Goal: Transaction & Acquisition: Obtain resource

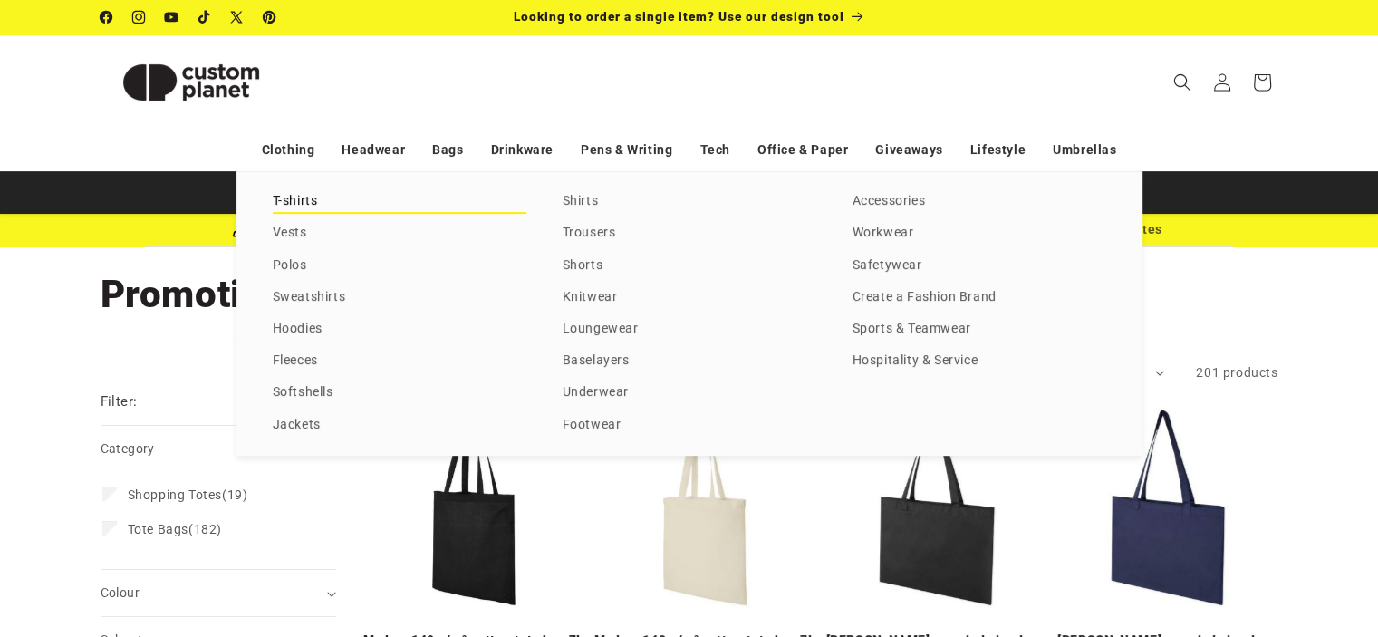
click at [295, 199] on link "T-shirts" at bounding box center [400, 201] width 254 height 24
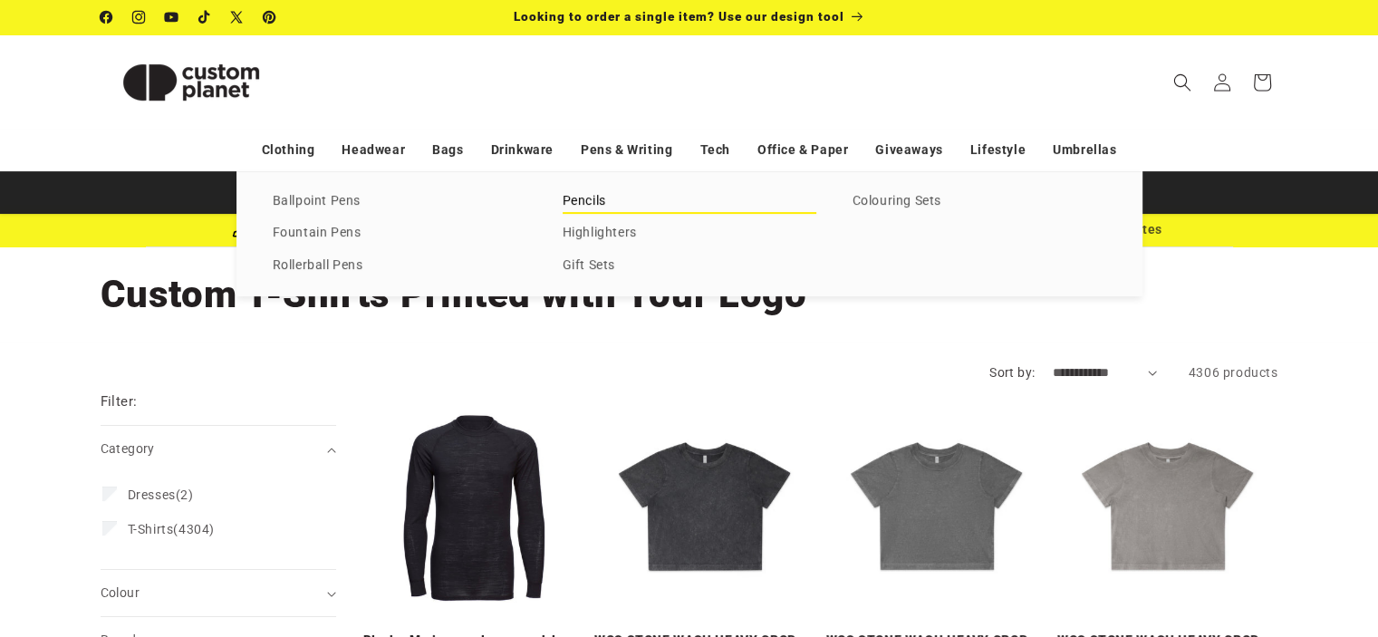
click at [587, 203] on link "Pencils" at bounding box center [690, 201] width 254 height 24
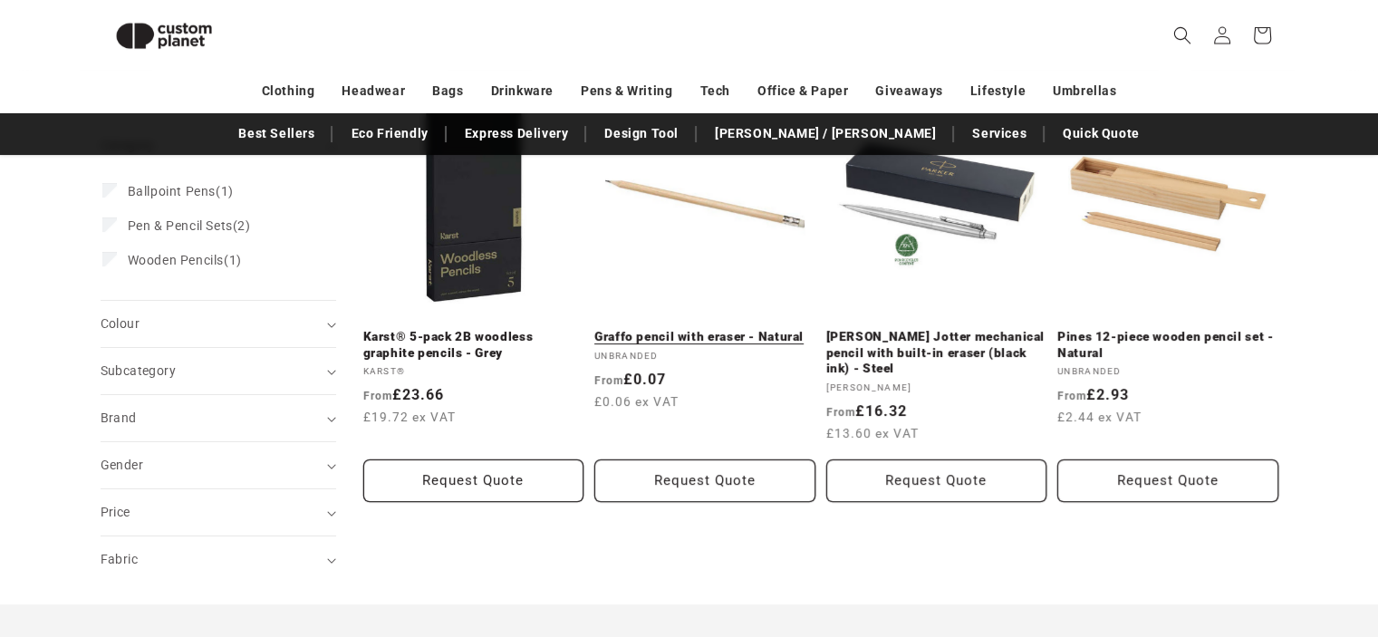
scroll to position [247, 0]
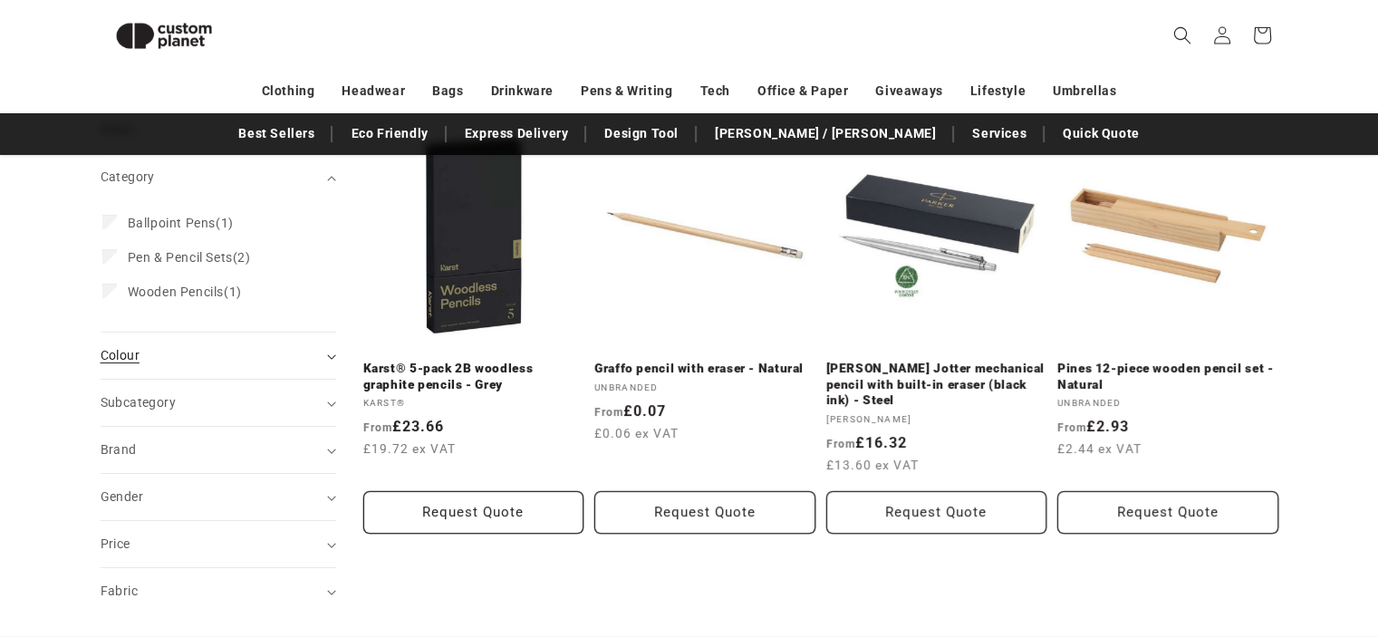
click at [333, 354] on icon "Colour (0 selected)" at bounding box center [331, 356] width 9 height 5
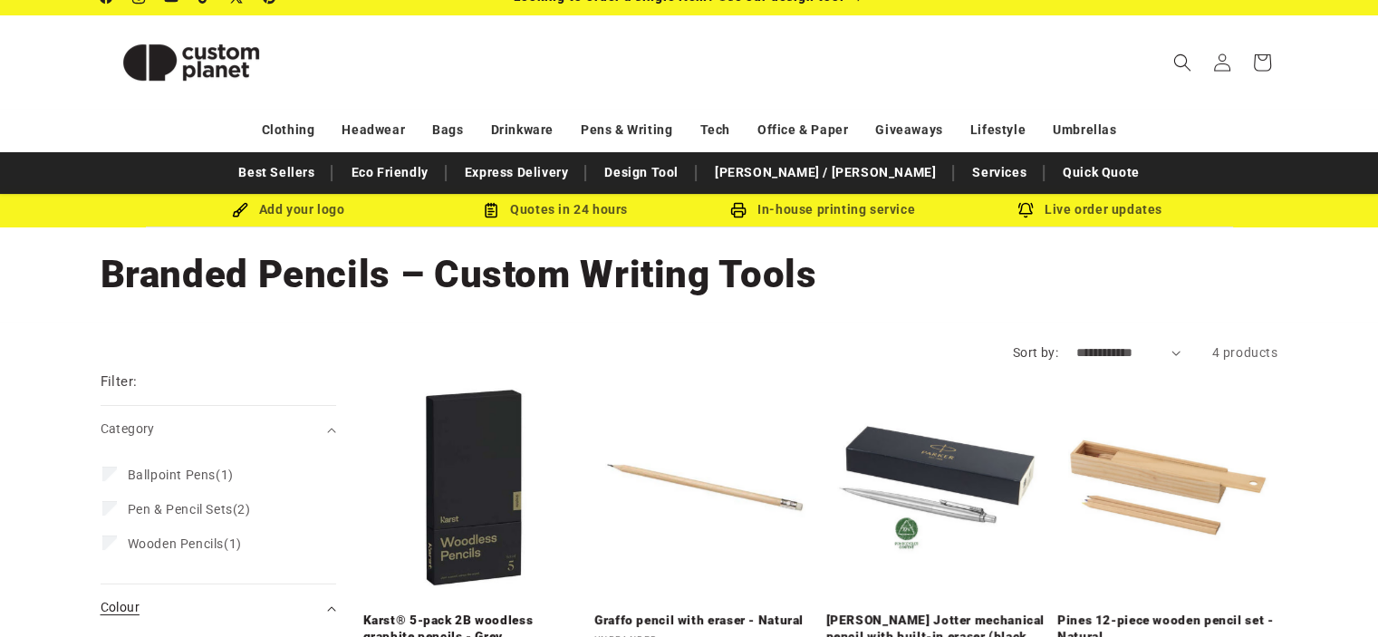
scroll to position [0, 0]
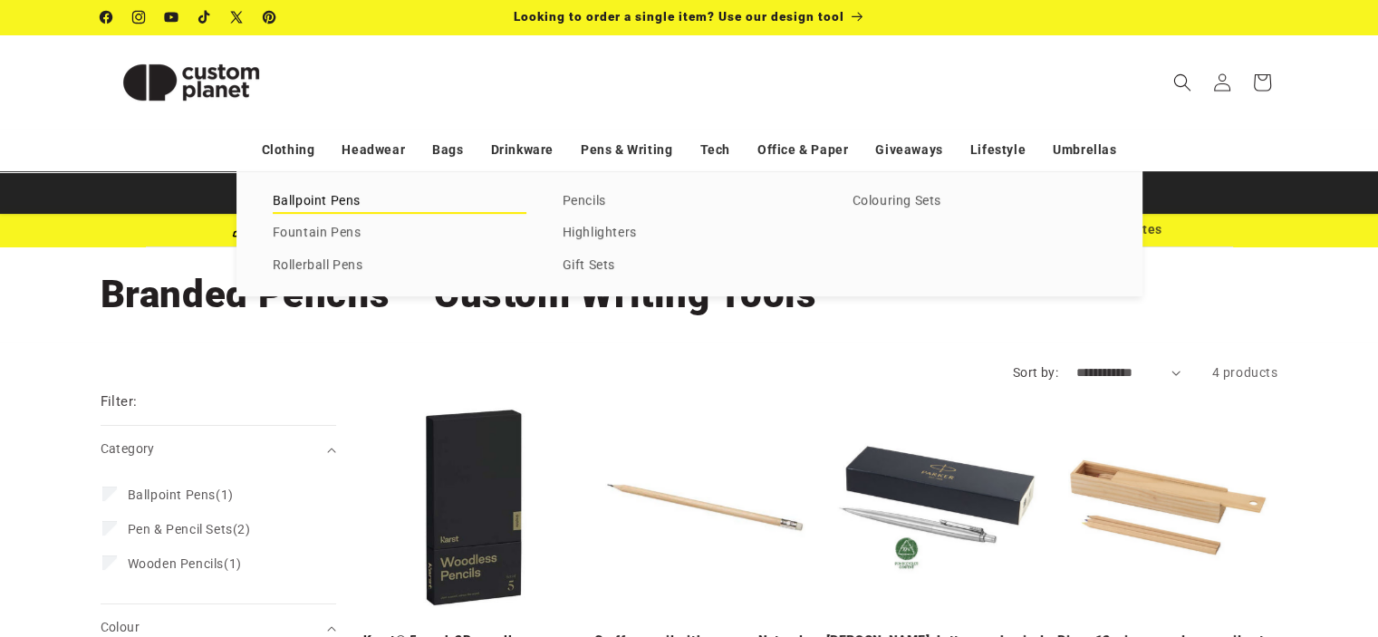
click at [354, 203] on link "Ballpoint Pens" at bounding box center [400, 201] width 254 height 24
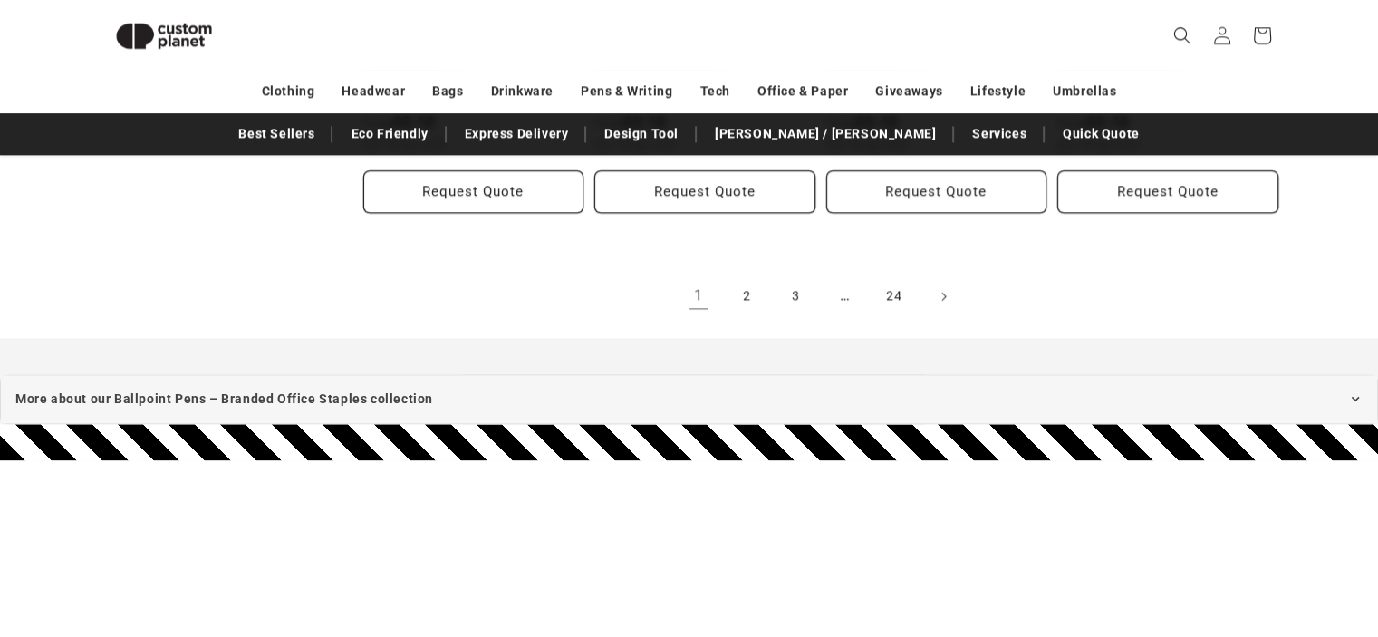
scroll to position [2240, 0]
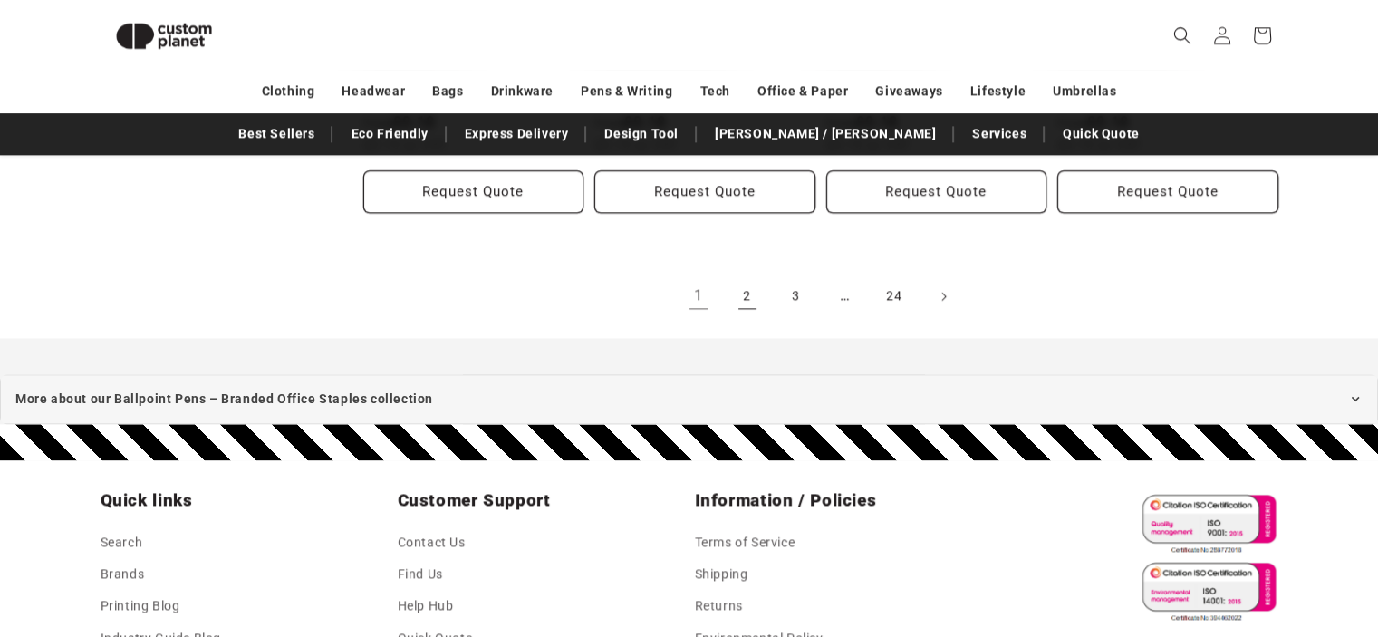
click at [748, 296] on link "2" at bounding box center [748, 296] width 40 height 40
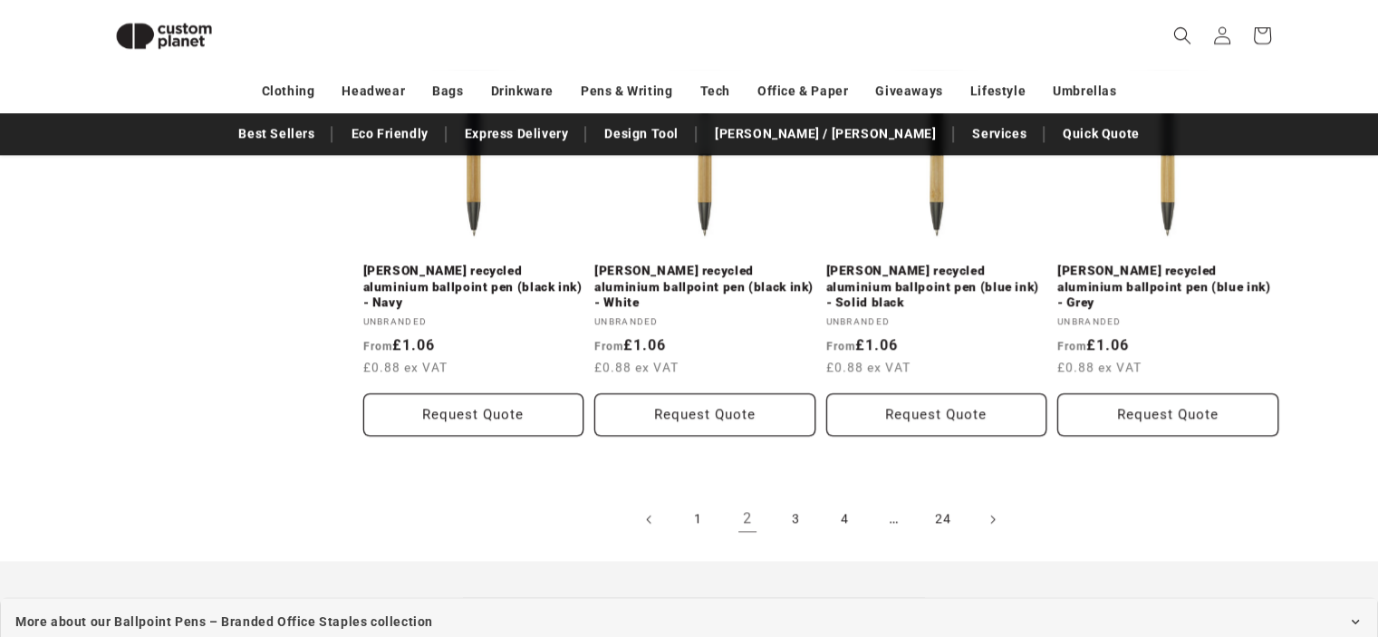
scroll to position [2240, 0]
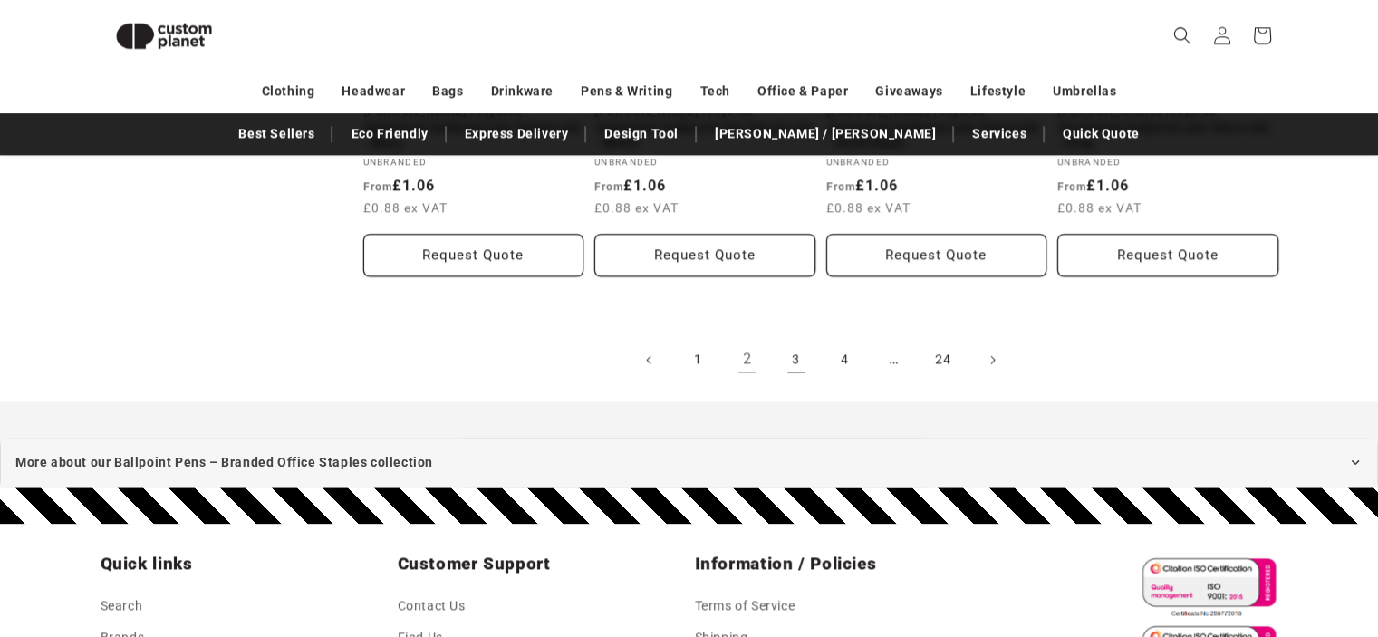
click at [797, 362] on link "3" at bounding box center [797, 360] width 40 height 40
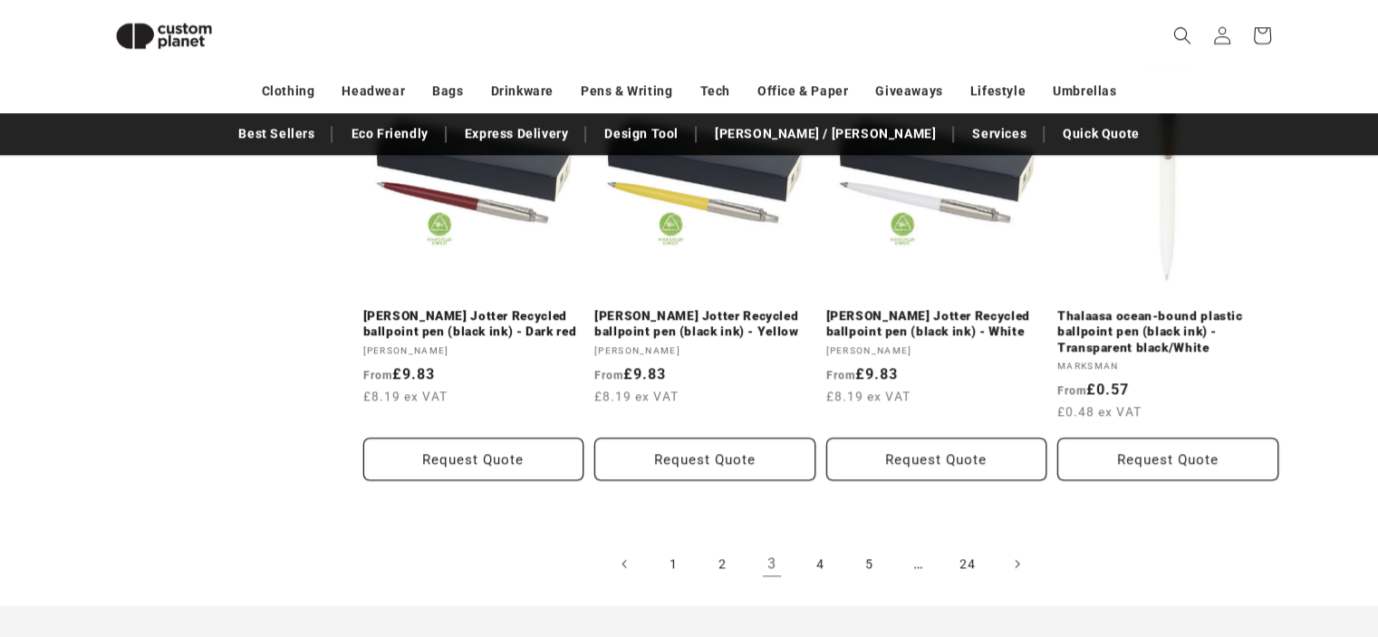
scroll to position [2149, 0]
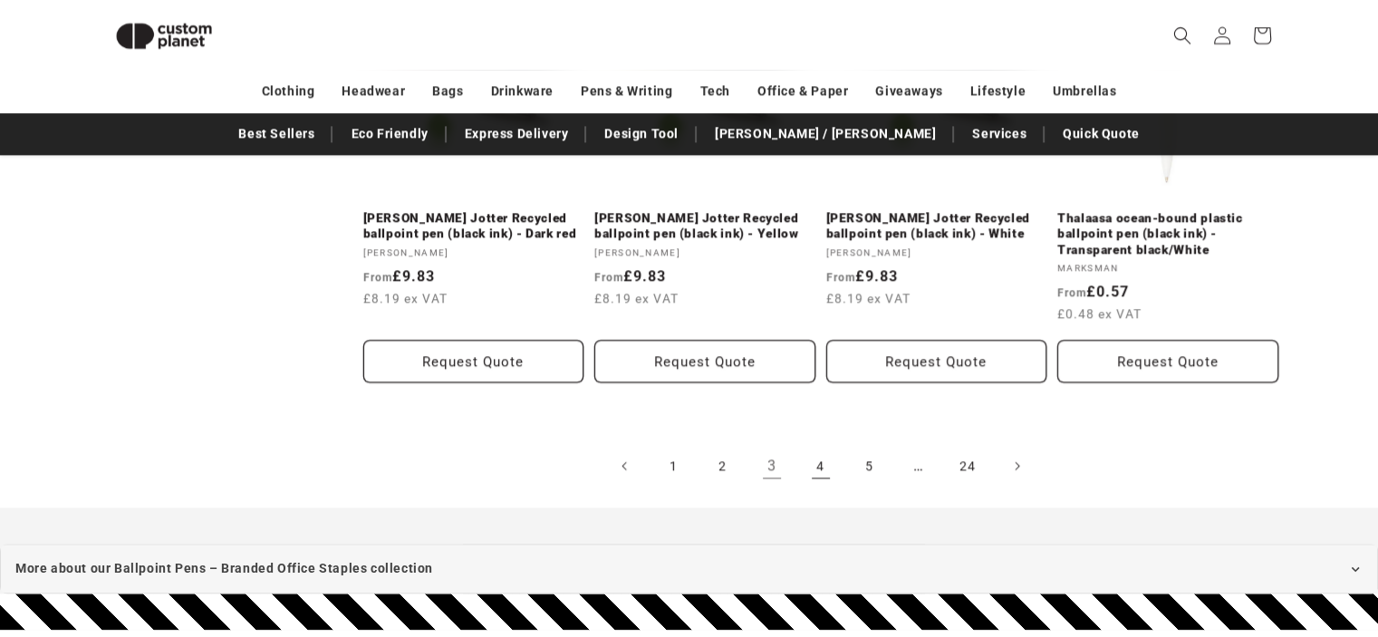
click at [817, 446] on link "4" at bounding box center [821, 466] width 40 height 40
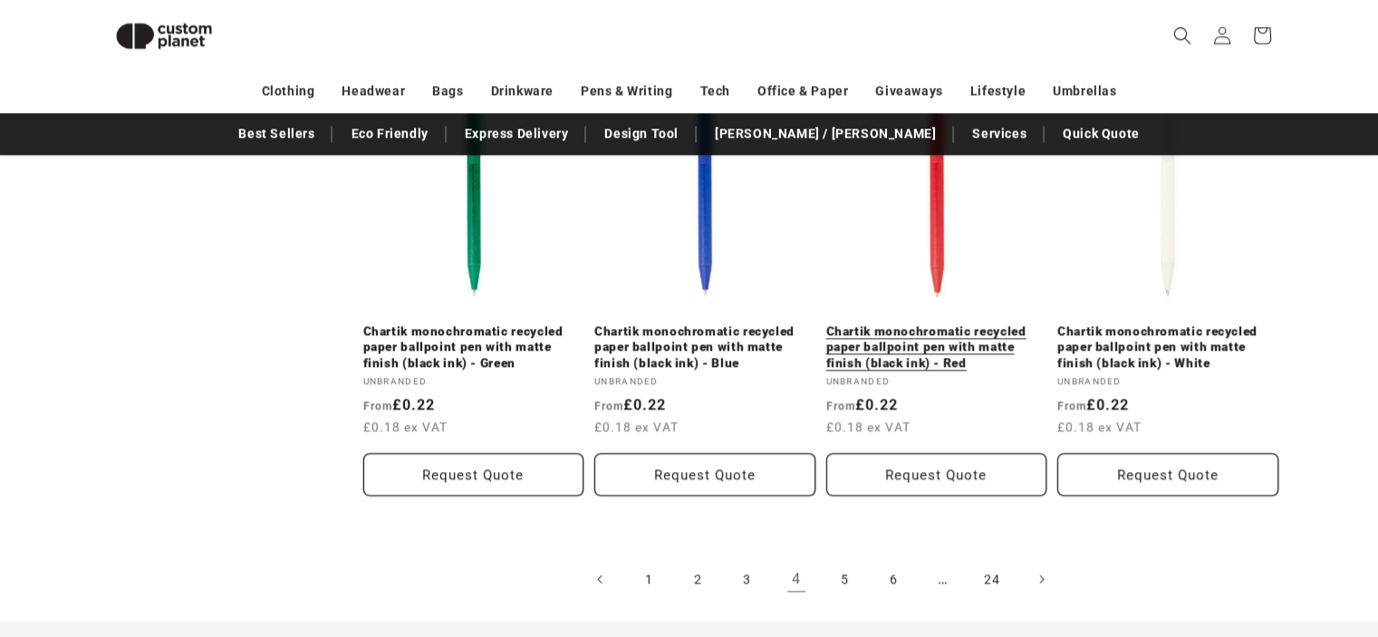
scroll to position [2149, 0]
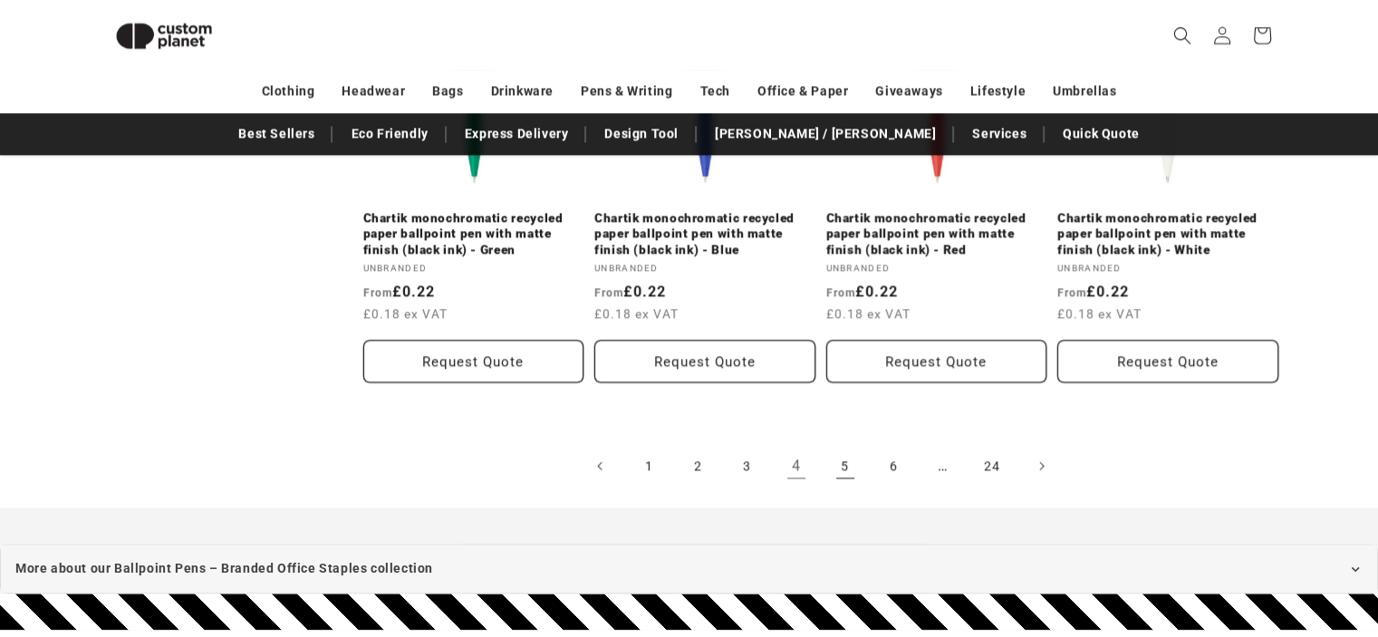
click at [848, 470] on link "5" at bounding box center [845, 466] width 40 height 40
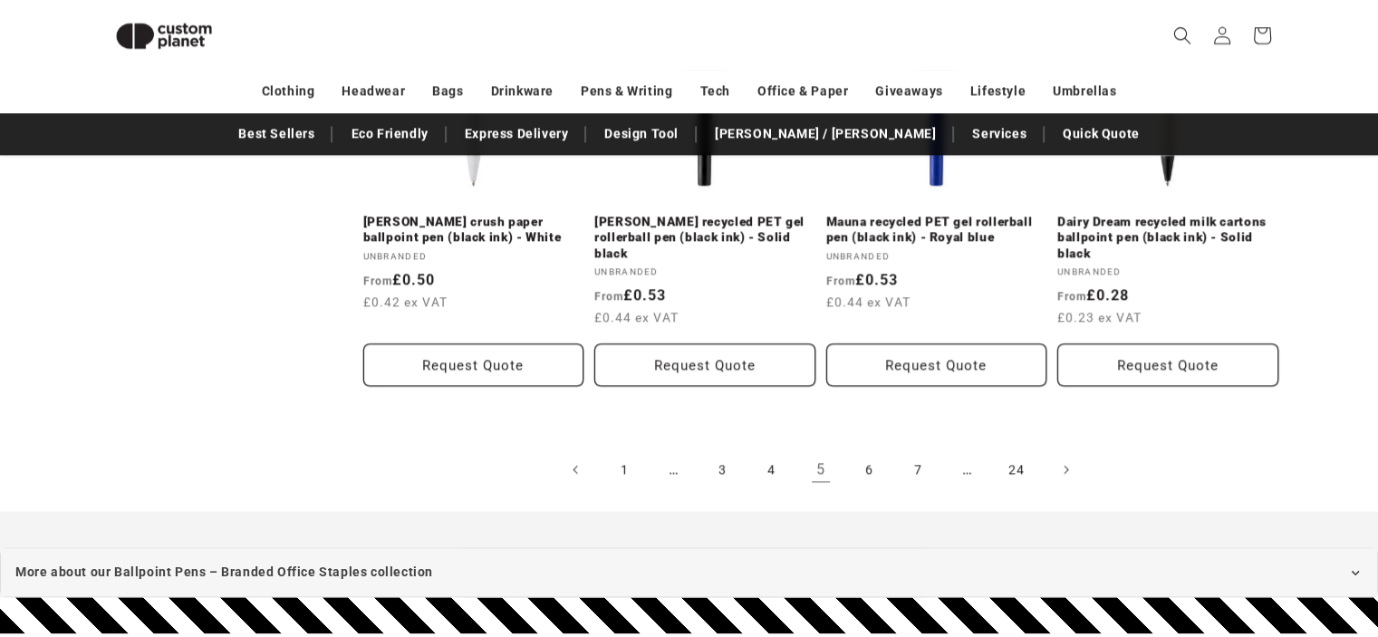
scroll to position [2149, 0]
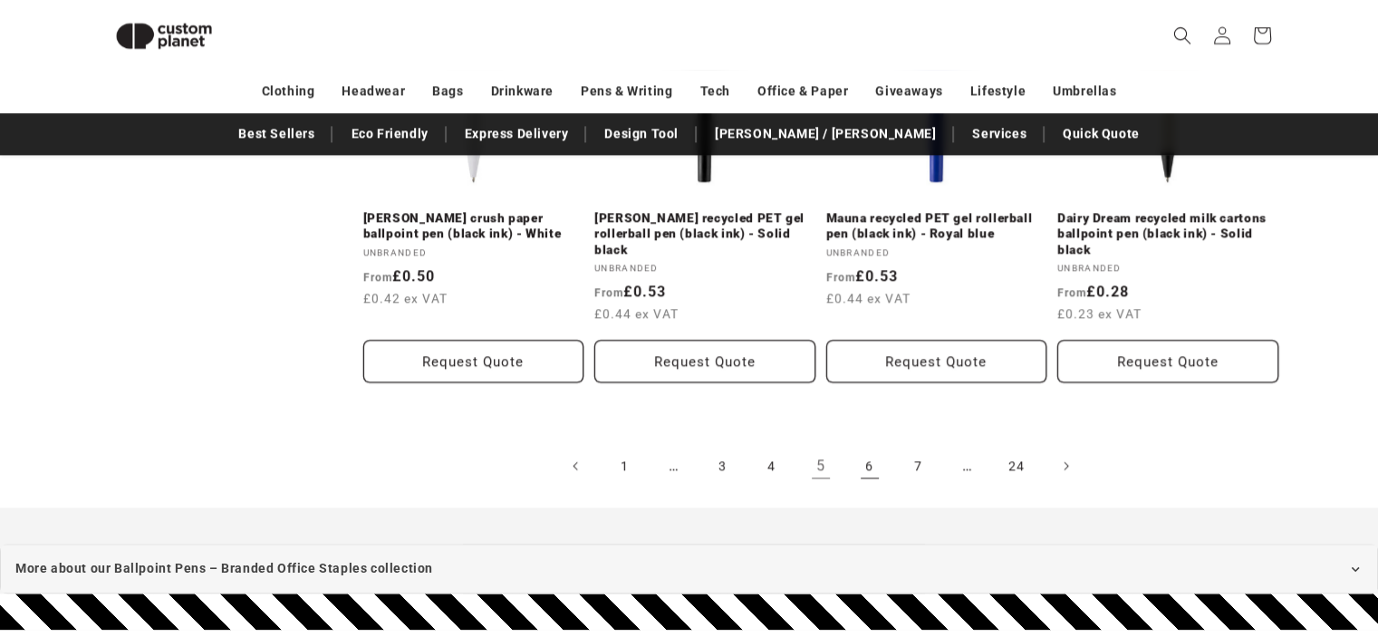
click at [864, 446] on link "6" at bounding box center [870, 466] width 40 height 40
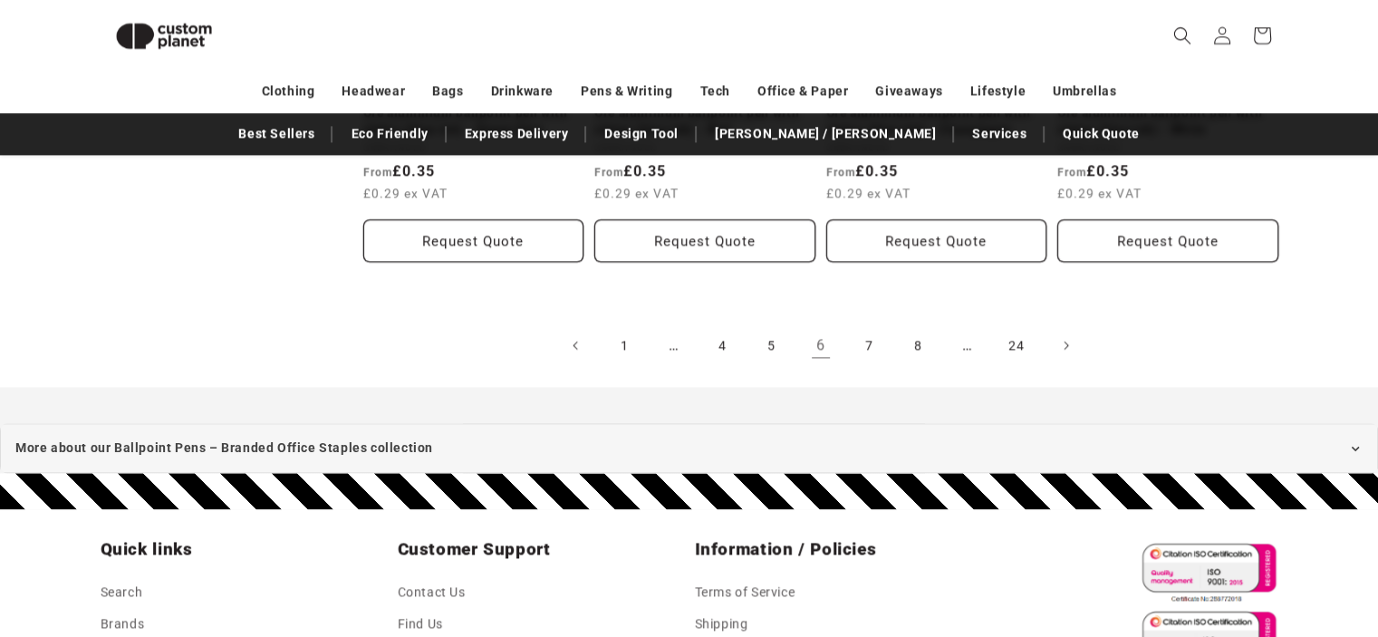
scroll to position [2241, 0]
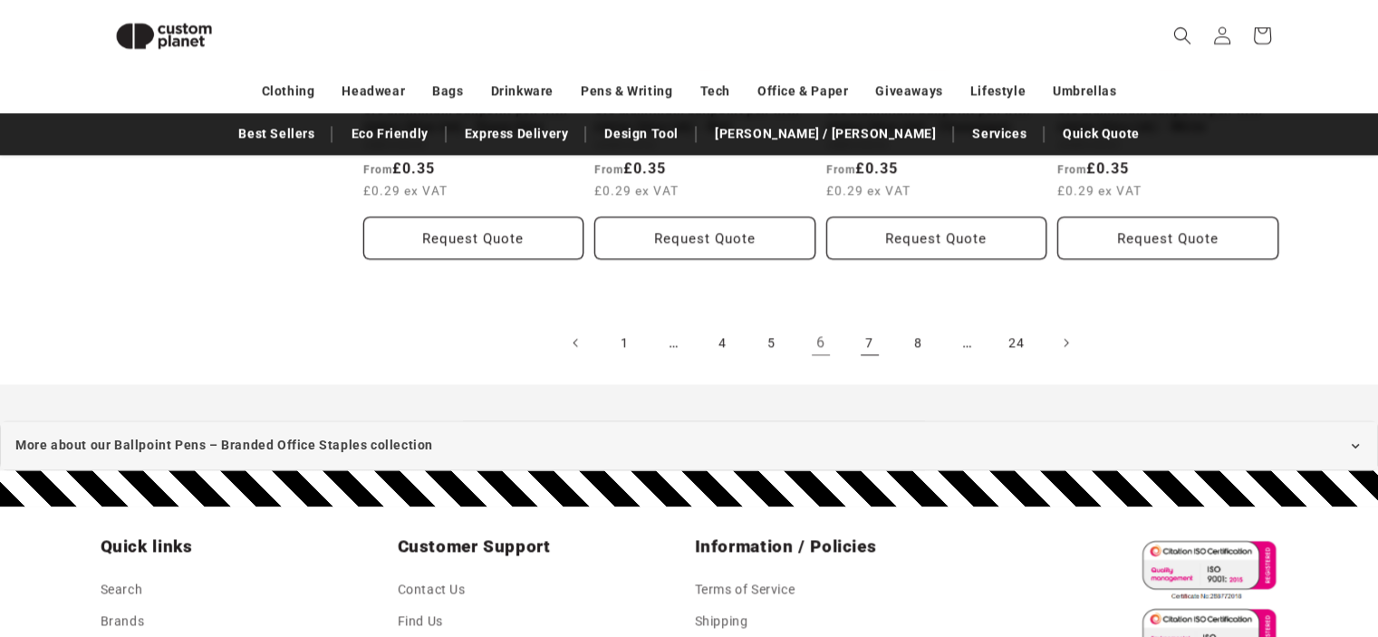
click at [870, 333] on link "7" at bounding box center [870, 343] width 40 height 40
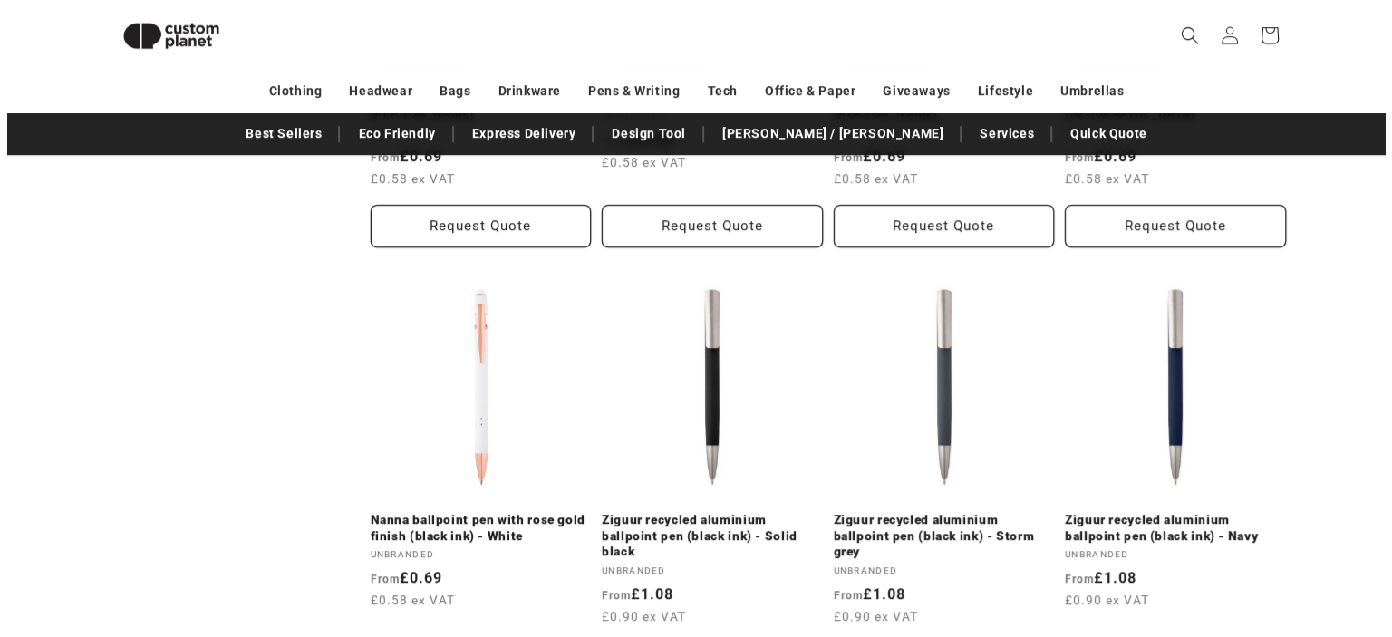
scroll to position [1062, 0]
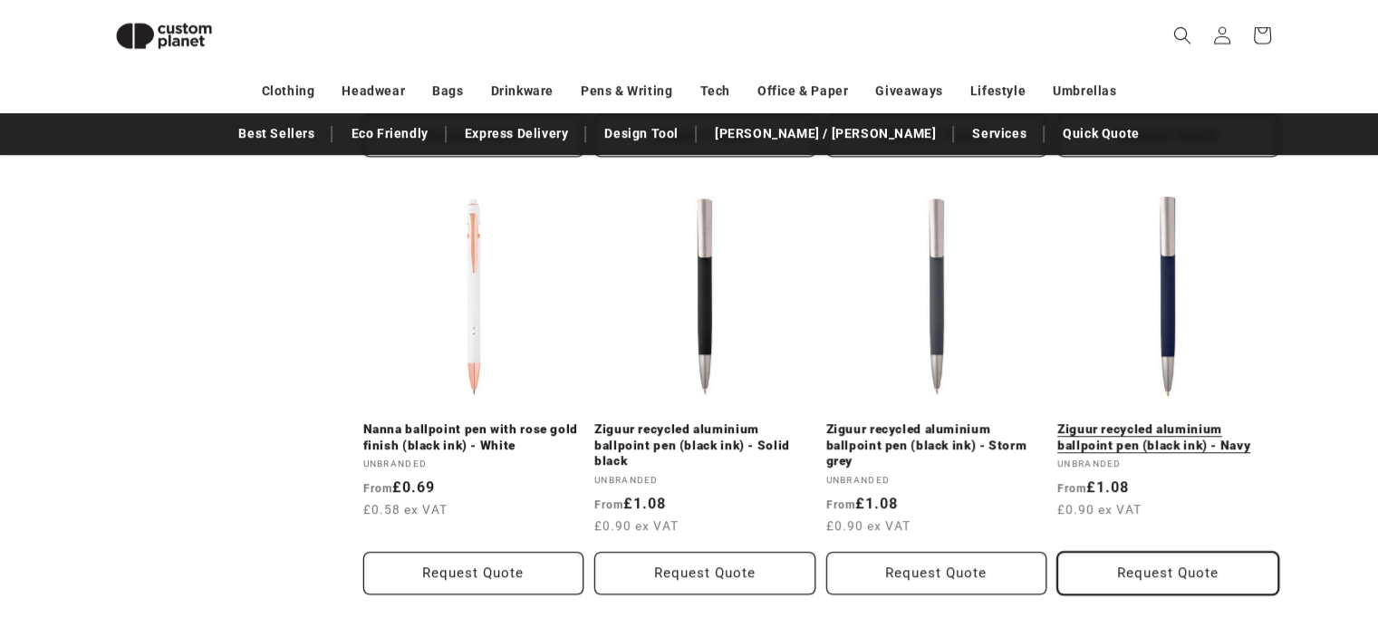
click at [1156, 552] on button "Request Quote" at bounding box center [1167, 573] width 221 height 43
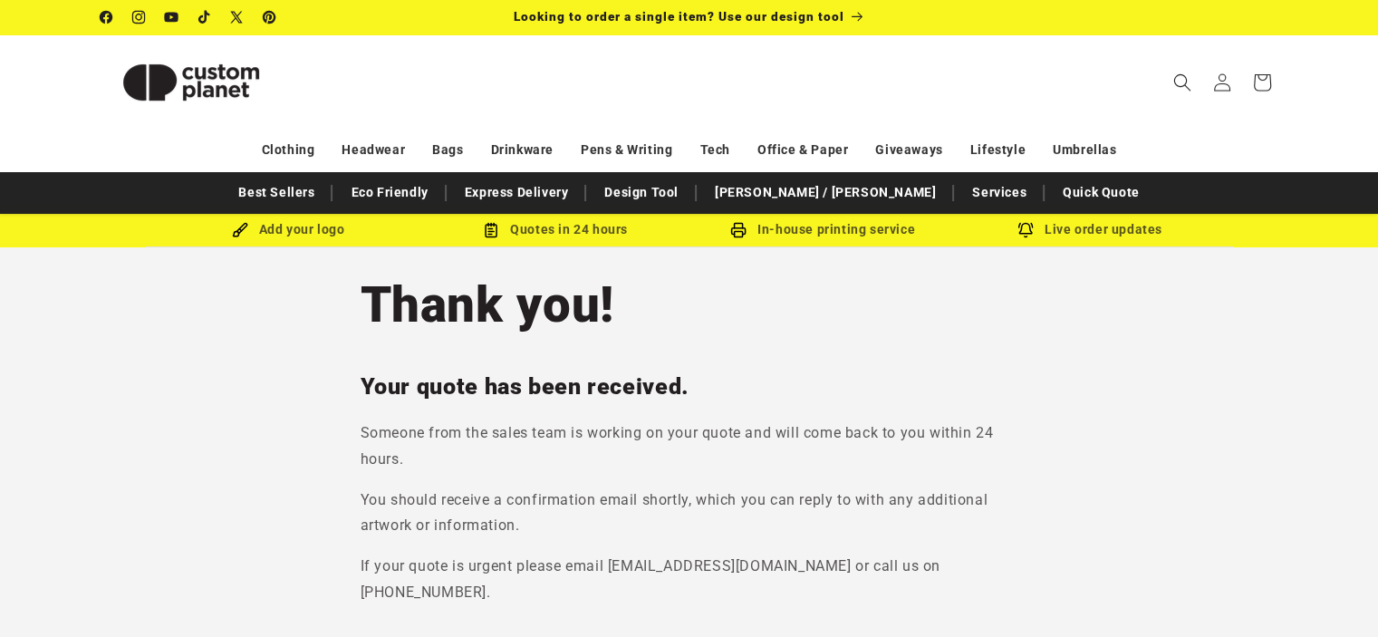
scroll to position [91, 0]
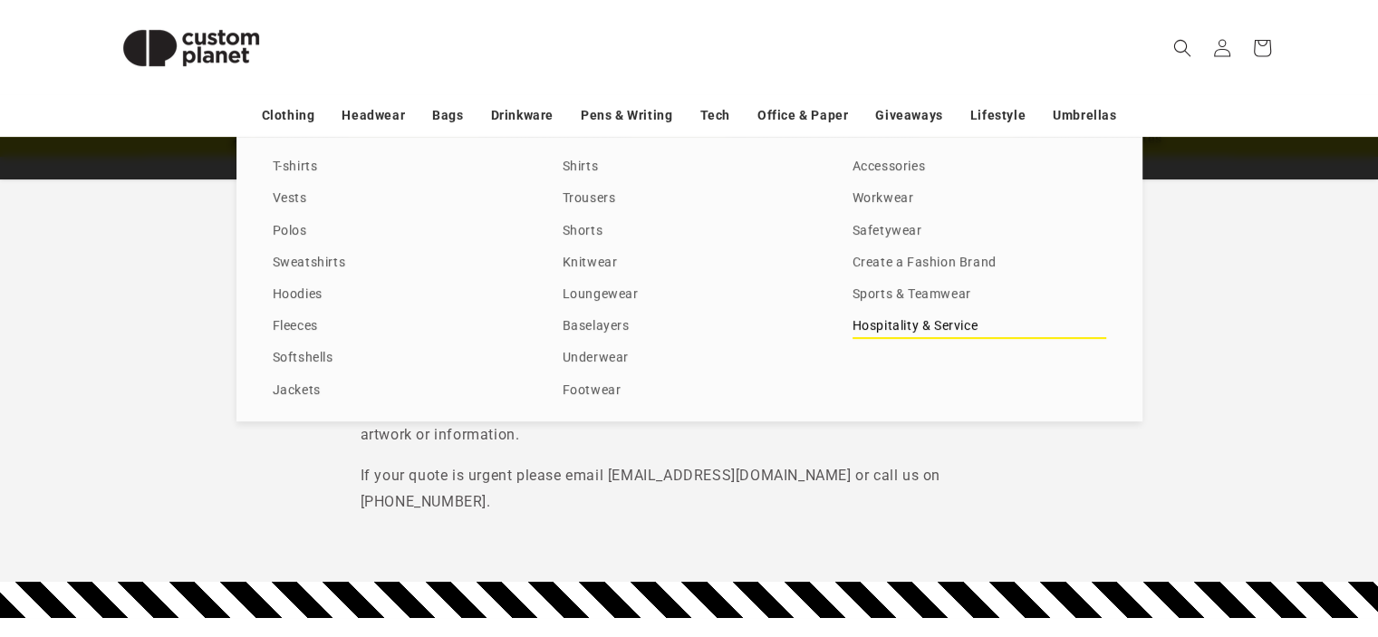
click at [898, 327] on link "Hospitality & Service" at bounding box center [980, 326] width 254 height 24
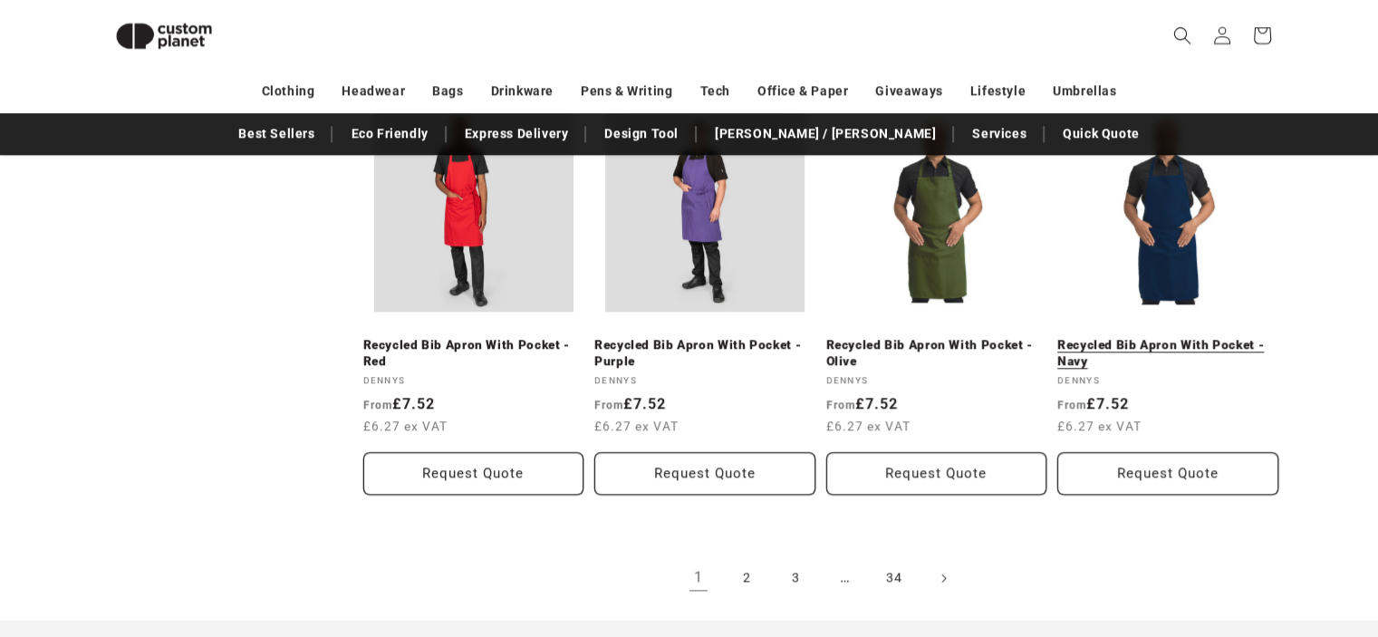
scroll to position [1969, 0]
